Goal: Use online tool/utility: Utilize a website feature to perform a specific function

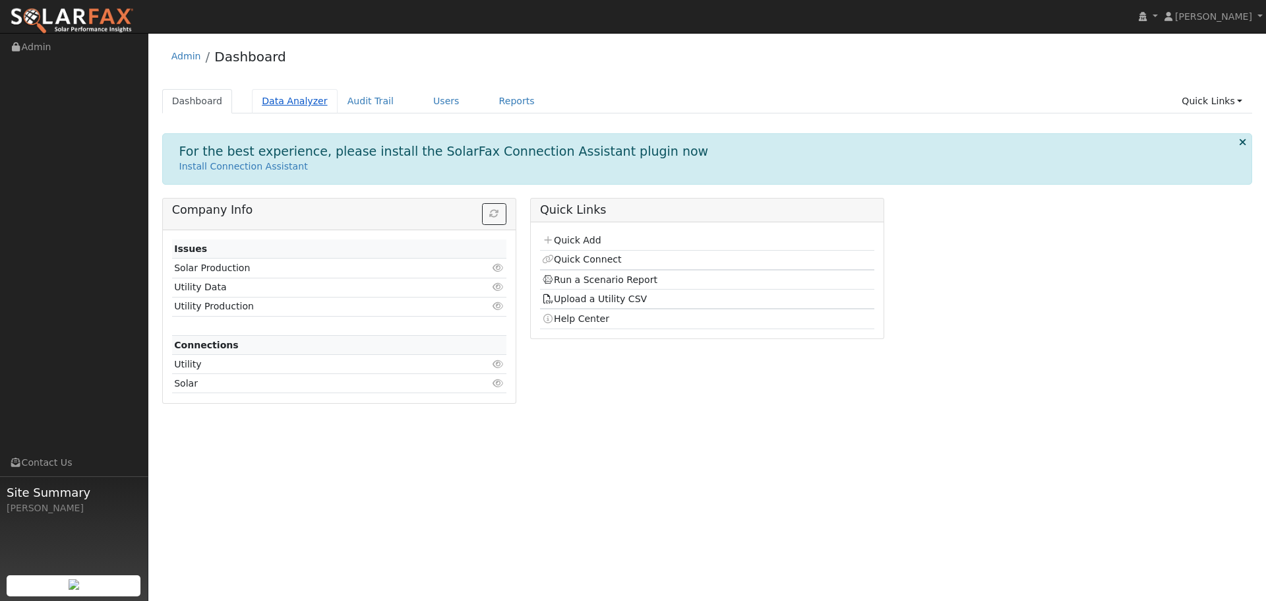
click at [287, 94] on link "Data Analyzer" at bounding box center [295, 101] width 86 height 24
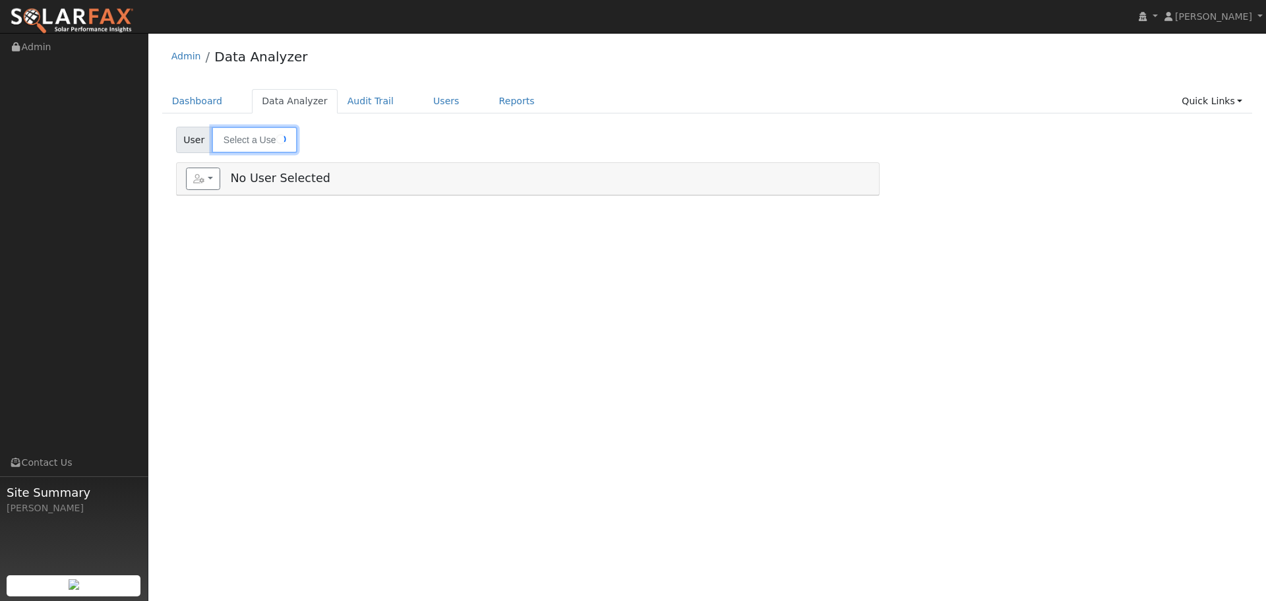
type input "[PERSON_NAME]"
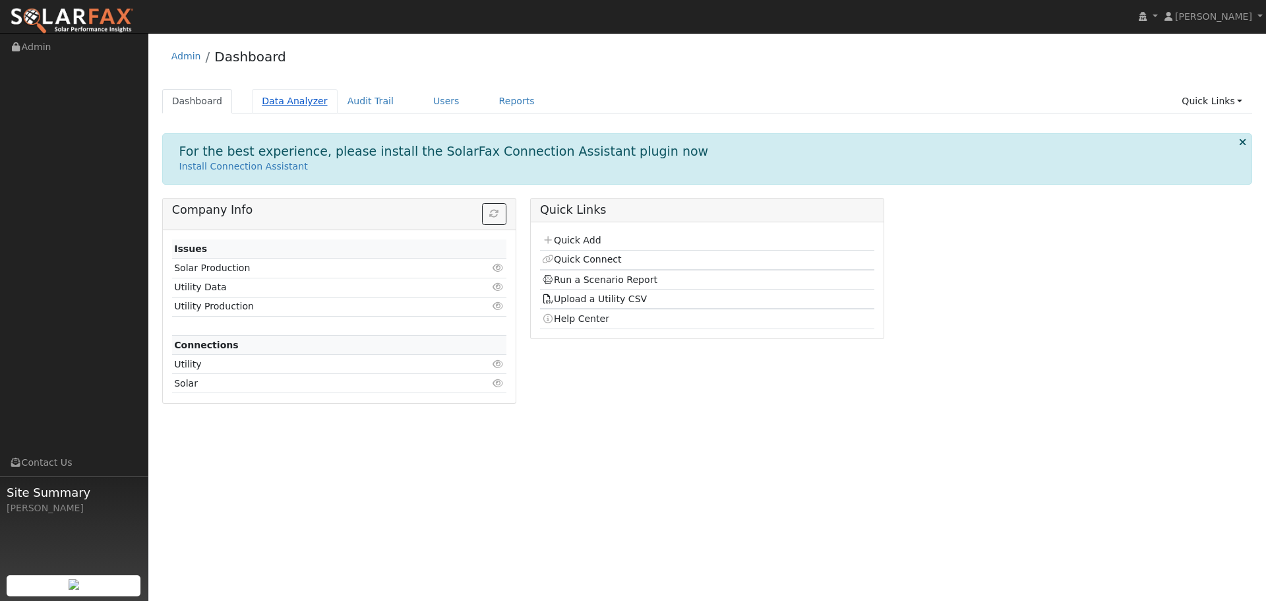
click at [267, 97] on link "Data Analyzer" at bounding box center [295, 101] width 86 height 24
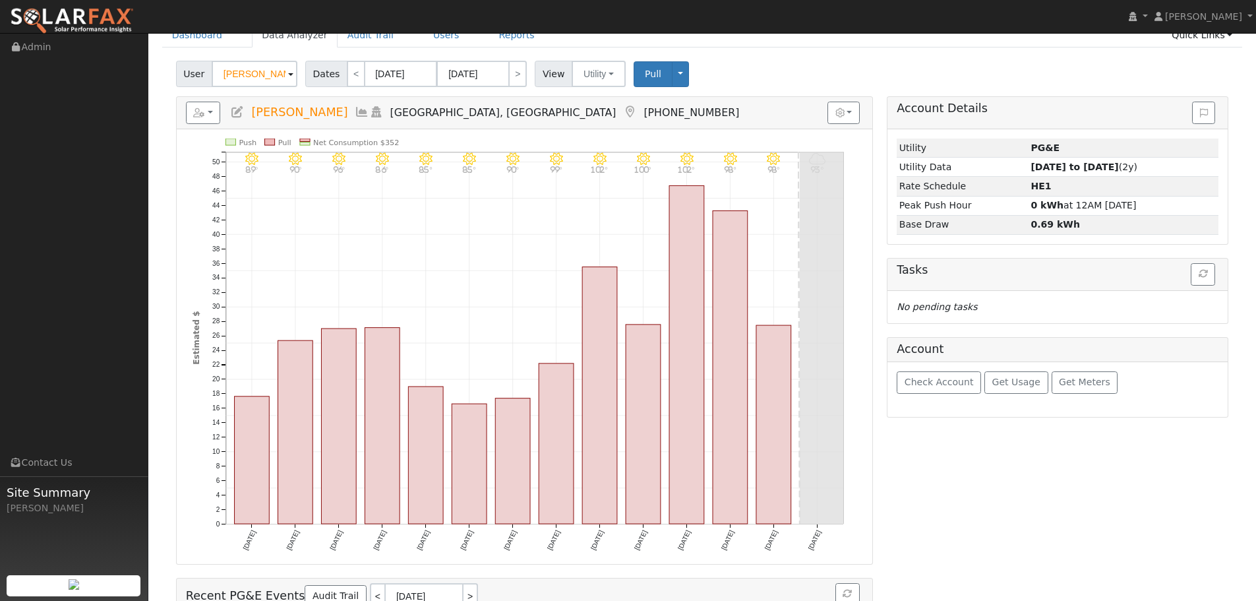
scroll to position [167, 0]
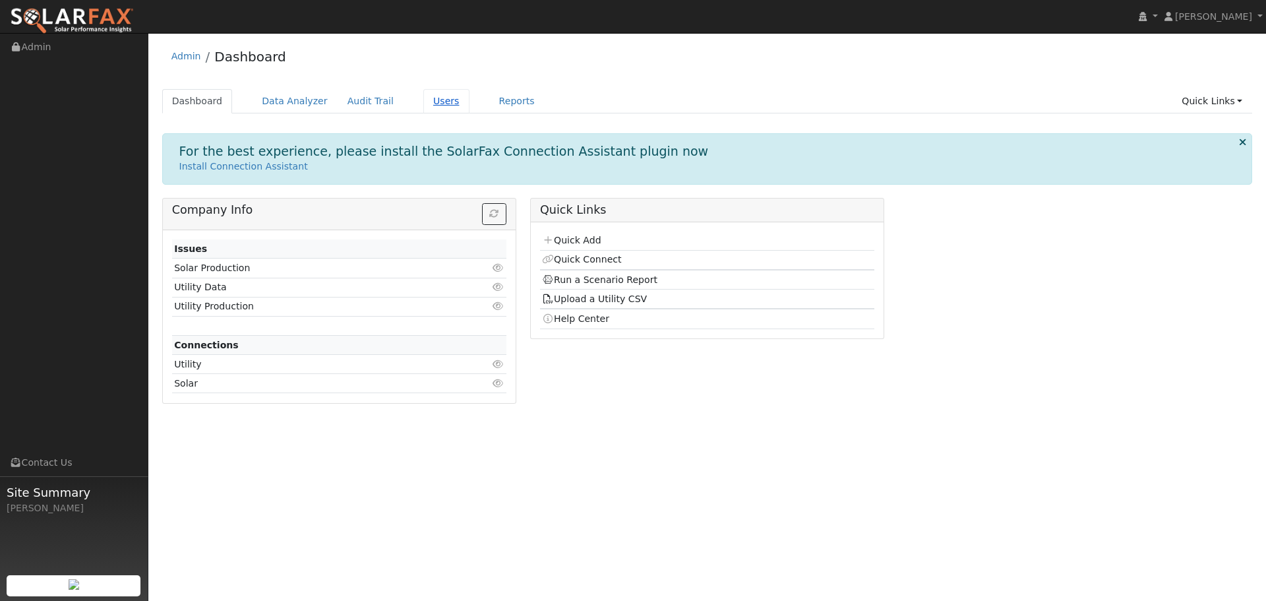
click at [423, 101] on link "Users" at bounding box center [446, 101] width 46 height 24
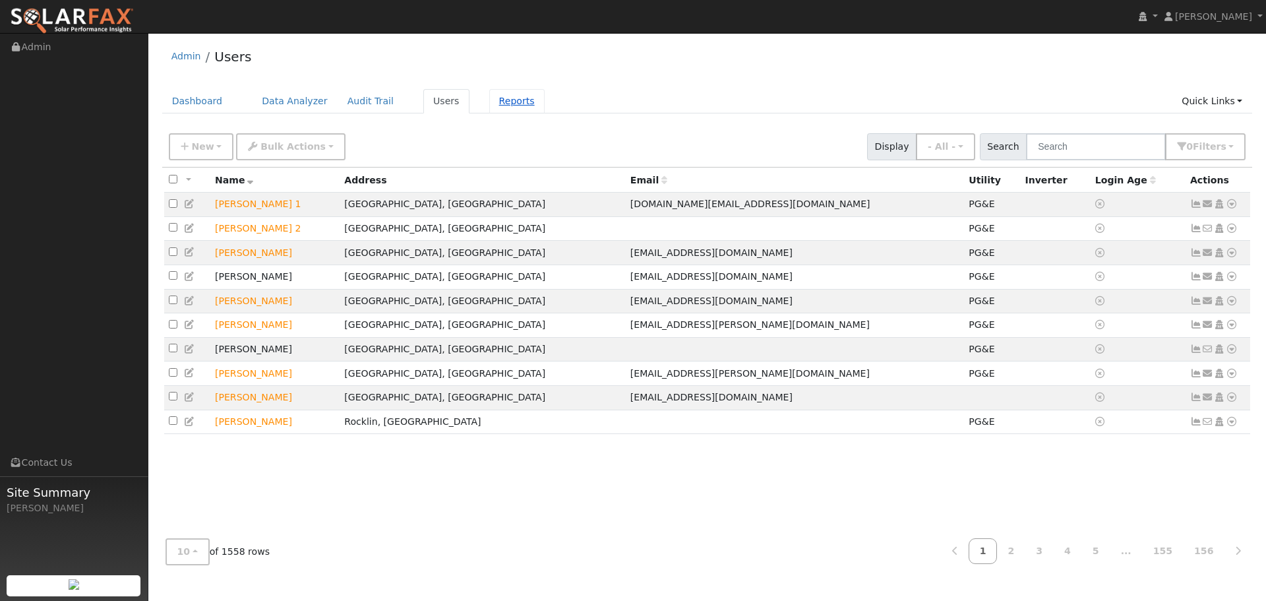
click at [489, 97] on link "Reports" at bounding box center [516, 101] width 55 height 24
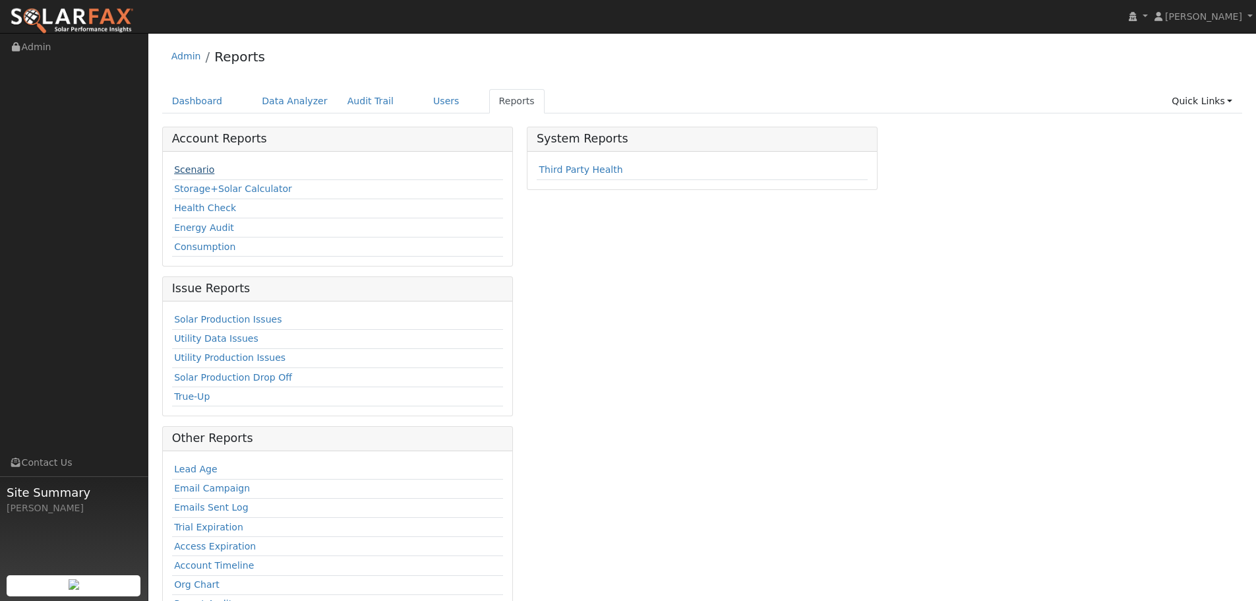
click at [200, 170] on link "Scenario" at bounding box center [194, 169] width 40 height 11
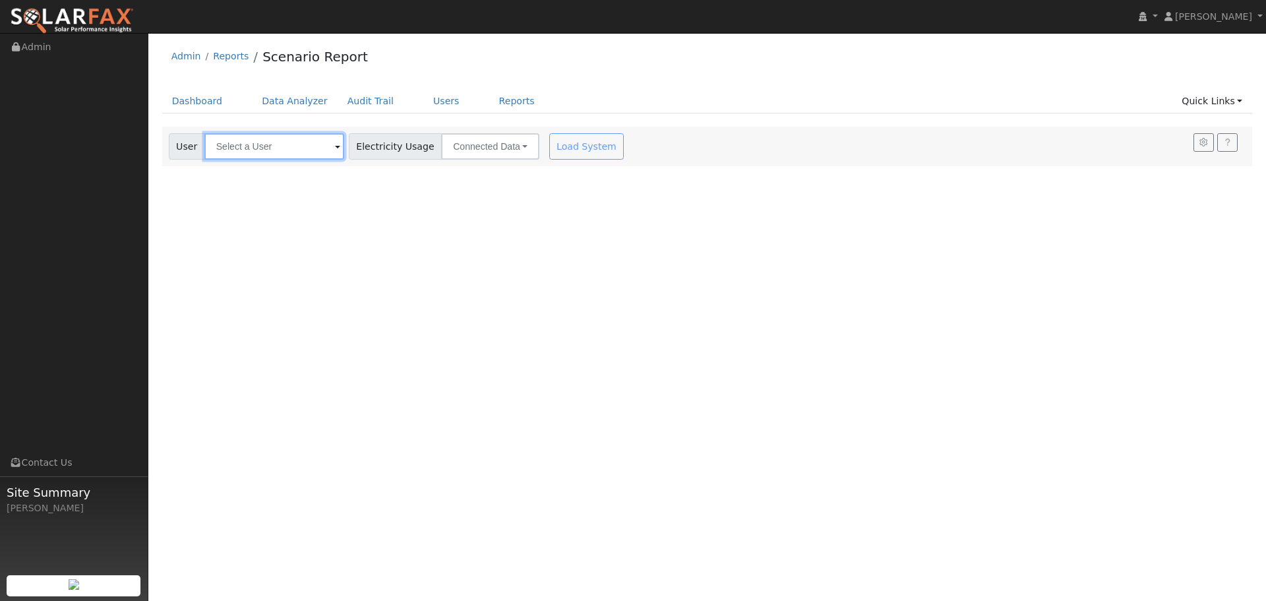
click at [257, 147] on input "text" at bounding box center [274, 146] width 140 height 26
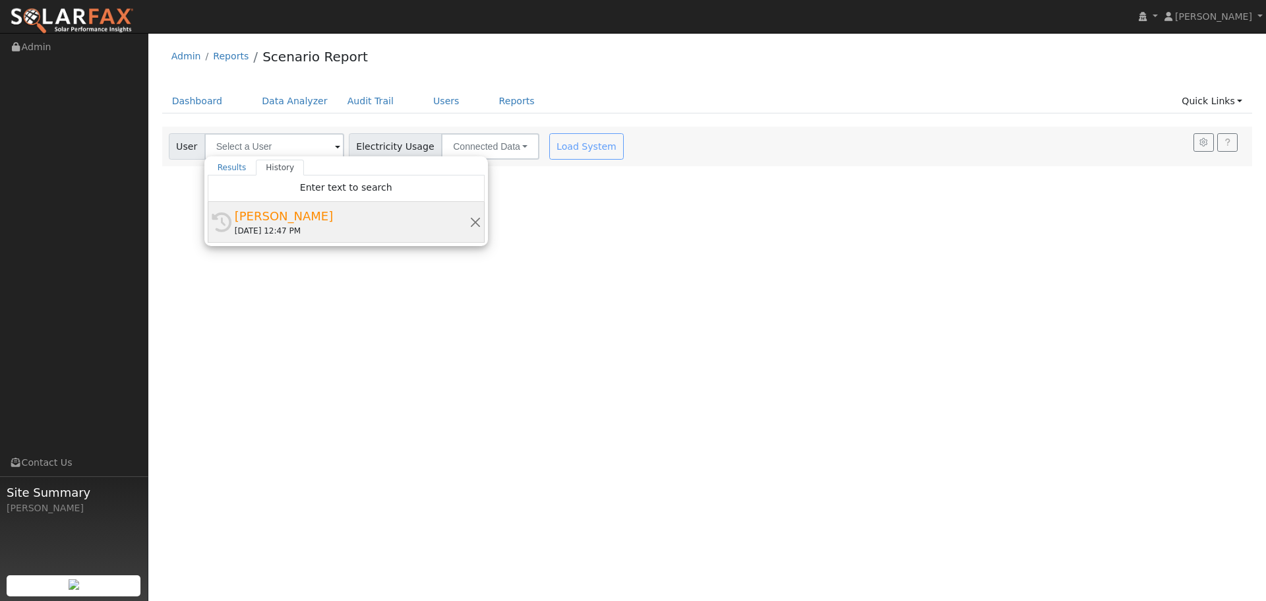
click at [263, 212] on div "Matt Ellis" at bounding box center [352, 216] width 235 height 18
type input "Matt Ellis"
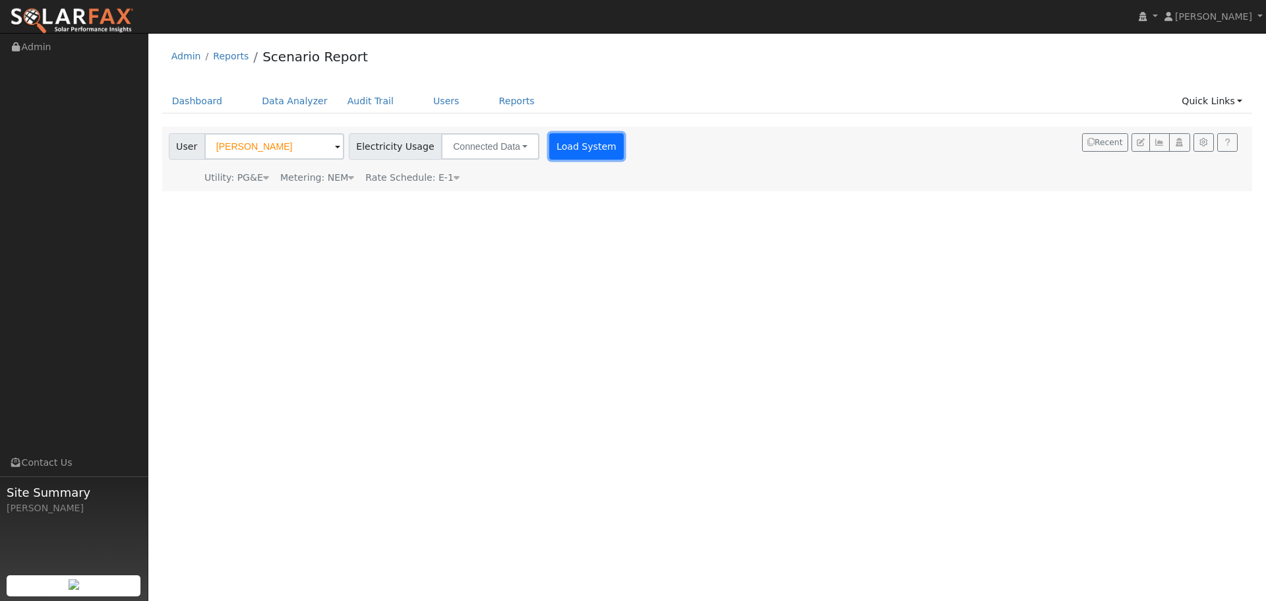
click at [566, 149] on button "Load System" at bounding box center [586, 146] width 75 height 26
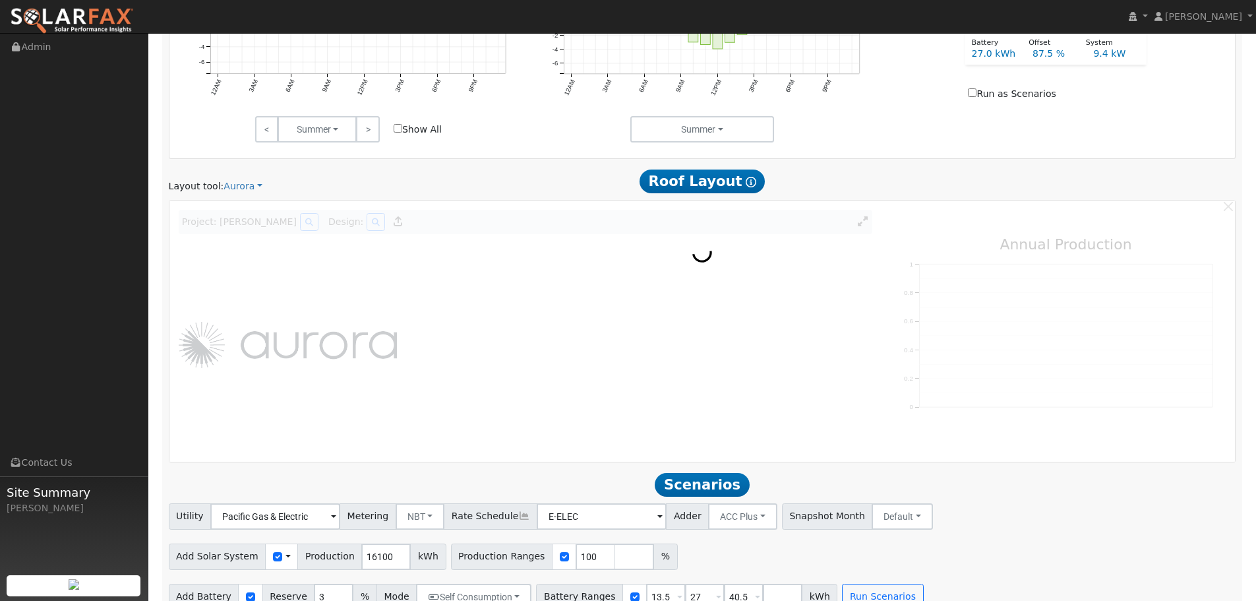
scroll to position [699, 0]
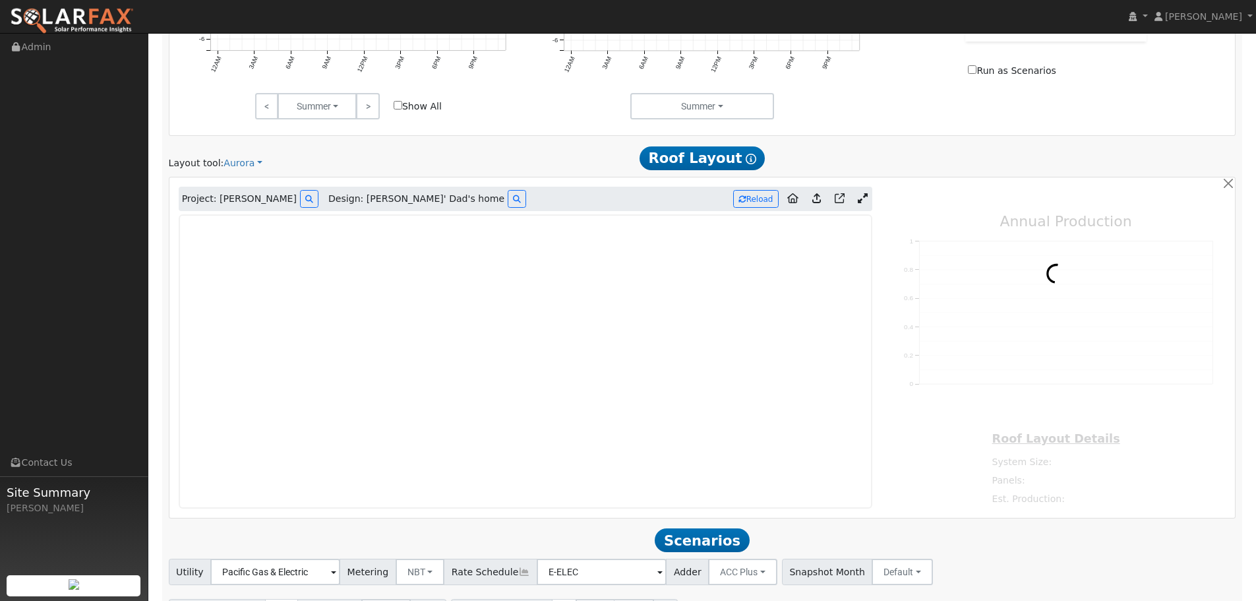
type input "25964"
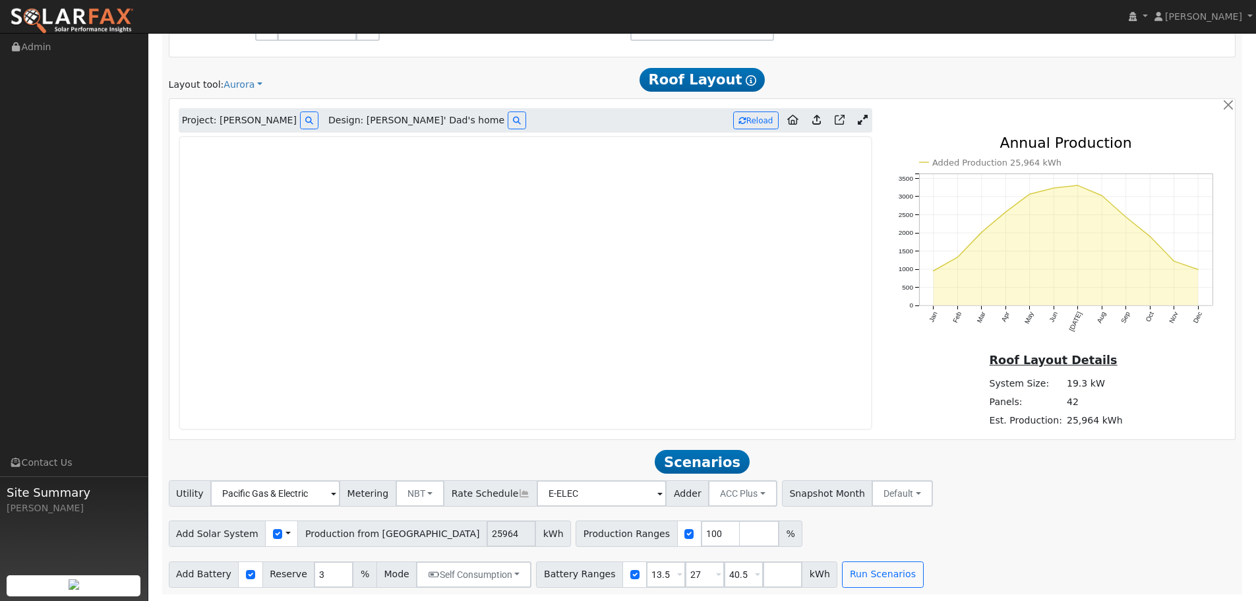
scroll to position [713, 0]
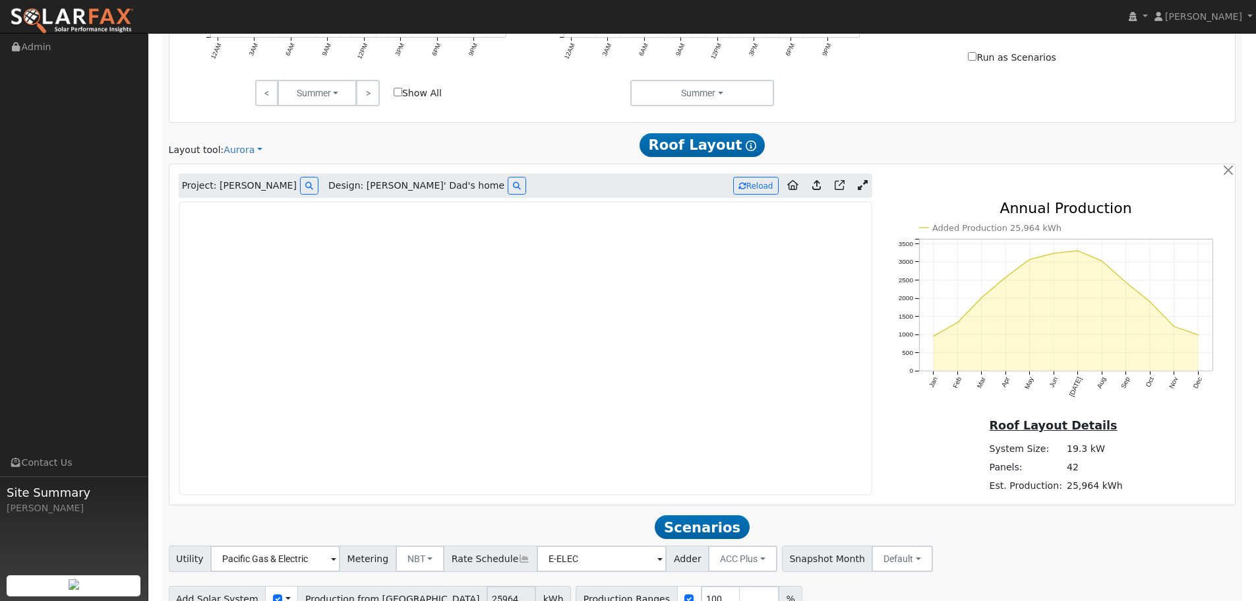
drag, startPoint x: 241, startPoint y: 150, endPoint x: 143, endPoint y: 183, distance: 103.4
click at [143, 183] on ul "Navigation Admin Links Contact Us Site Summary Zach Moore" at bounding box center [74, 334] width 148 height 601
drag, startPoint x: 231, startPoint y: 154, endPoint x: 195, endPoint y: 167, distance: 38.0
click at [195, 167] on div "Project: Matt Ellis Design: Zack Ellis' Dad's home Reload Added Production 25,9…" at bounding box center [702, 334] width 1066 height 340
click at [231, 156] on link "Aurora" at bounding box center [242, 150] width 39 height 14
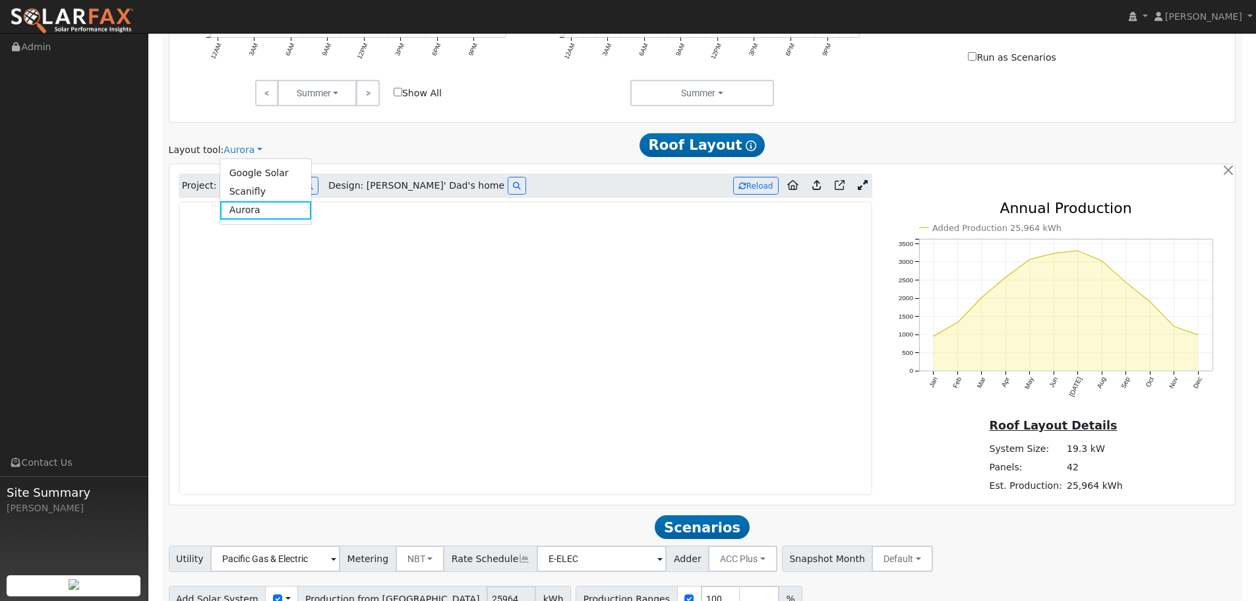
click at [341, 168] on div "Project: Matt Ellis Design: Zack Ellis' Dad's home Reload Added Production 25,9…" at bounding box center [702, 334] width 1066 height 340
click at [235, 150] on link "Aurora" at bounding box center [242, 150] width 39 height 14
click at [257, 214] on link "Aurora" at bounding box center [266, 210] width 92 height 18
drag, startPoint x: 234, startPoint y: 152, endPoint x: 518, endPoint y: 119, distance: 285.9
click at [518, 119] on div at bounding box center [701, 116] width 1061 height 7
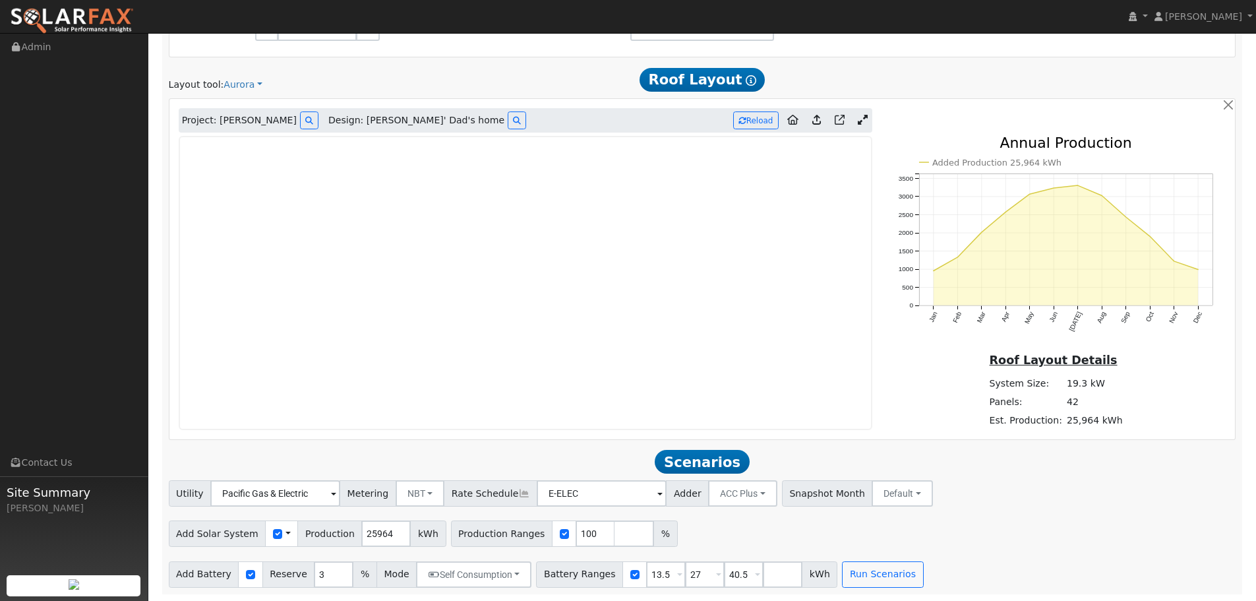
scroll to position [775, 0]
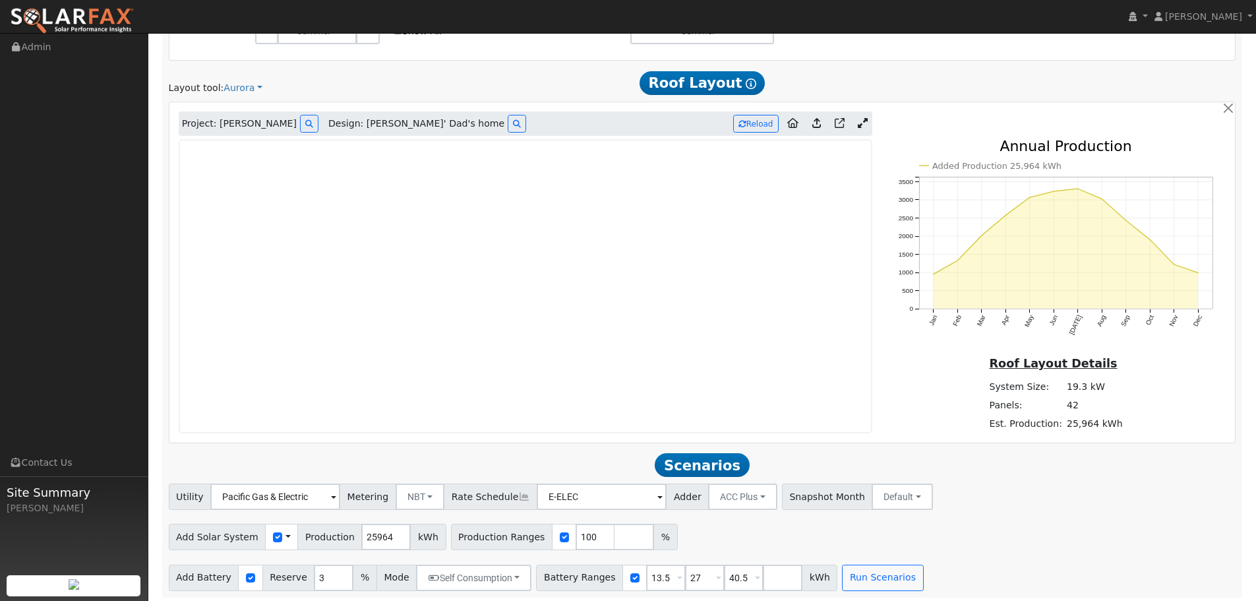
click at [1163, 250] on icon "Added Production 25,964 kWh Jan Feb Mar Apr May Jun Jul Aug Sep Oct Nov Dec 0 5…" at bounding box center [1056, 253] width 340 height 228
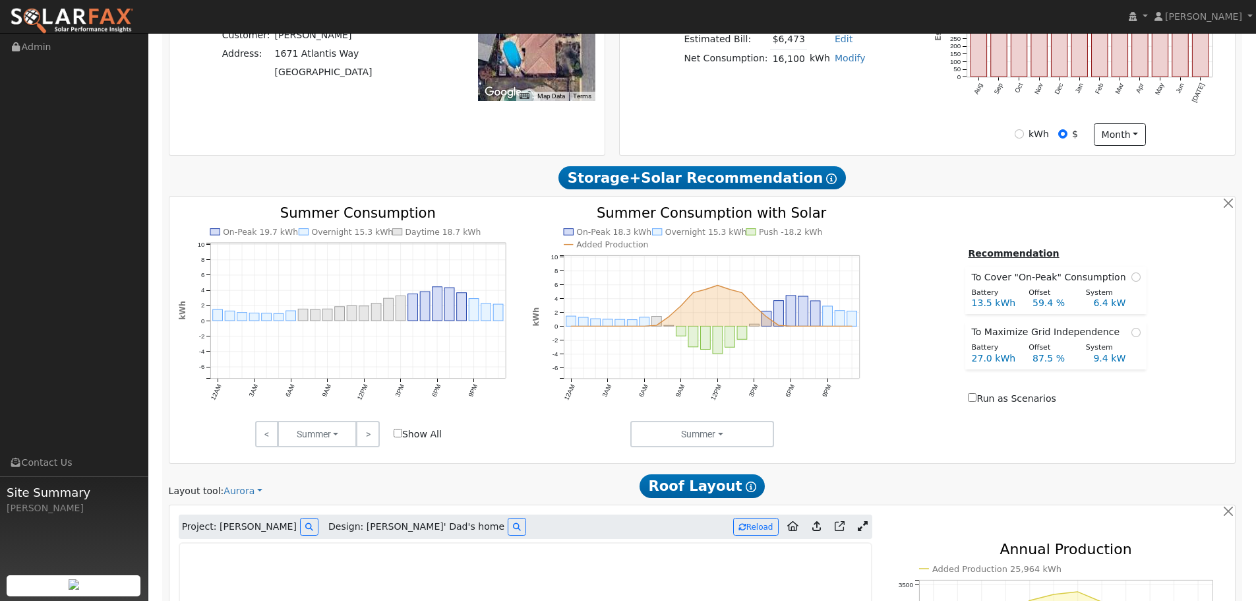
scroll to position [383, 0]
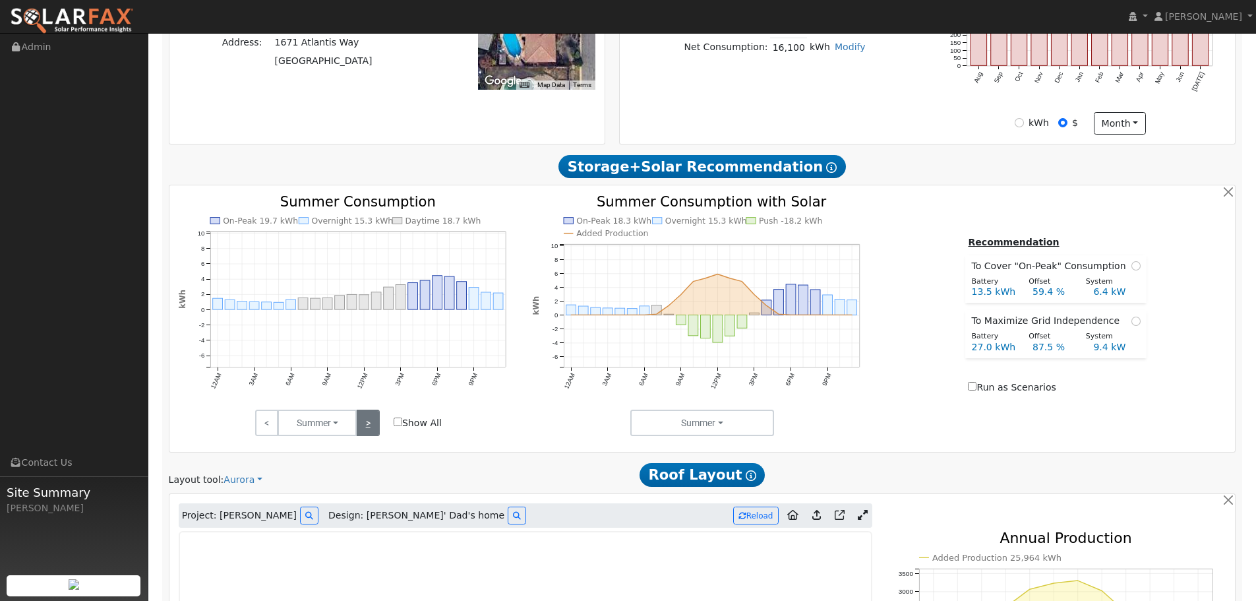
click at [370, 421] on link ">" at bounding box center [367, 422] width 23 height 26
